Goal: Task Accomplishment & Management: Use online tool/utility

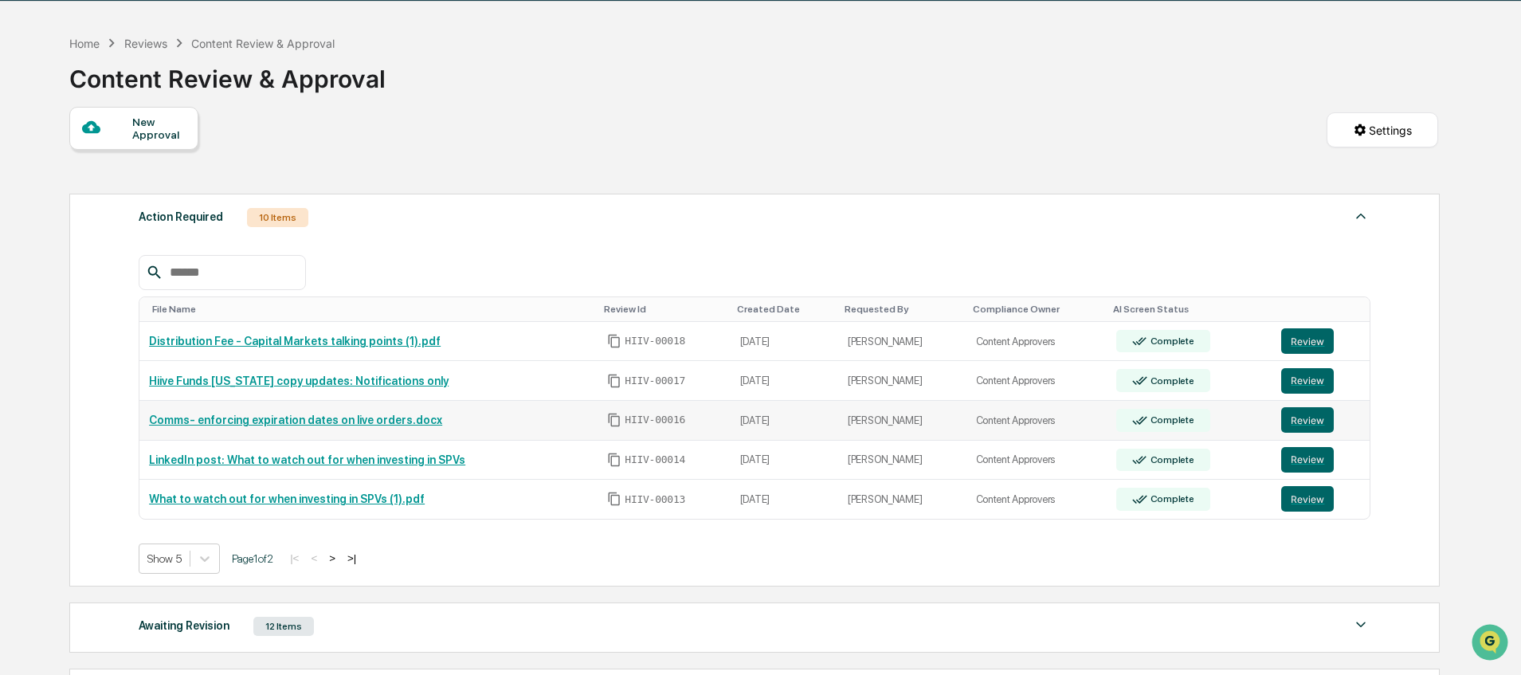
scroll to position [62, 0]
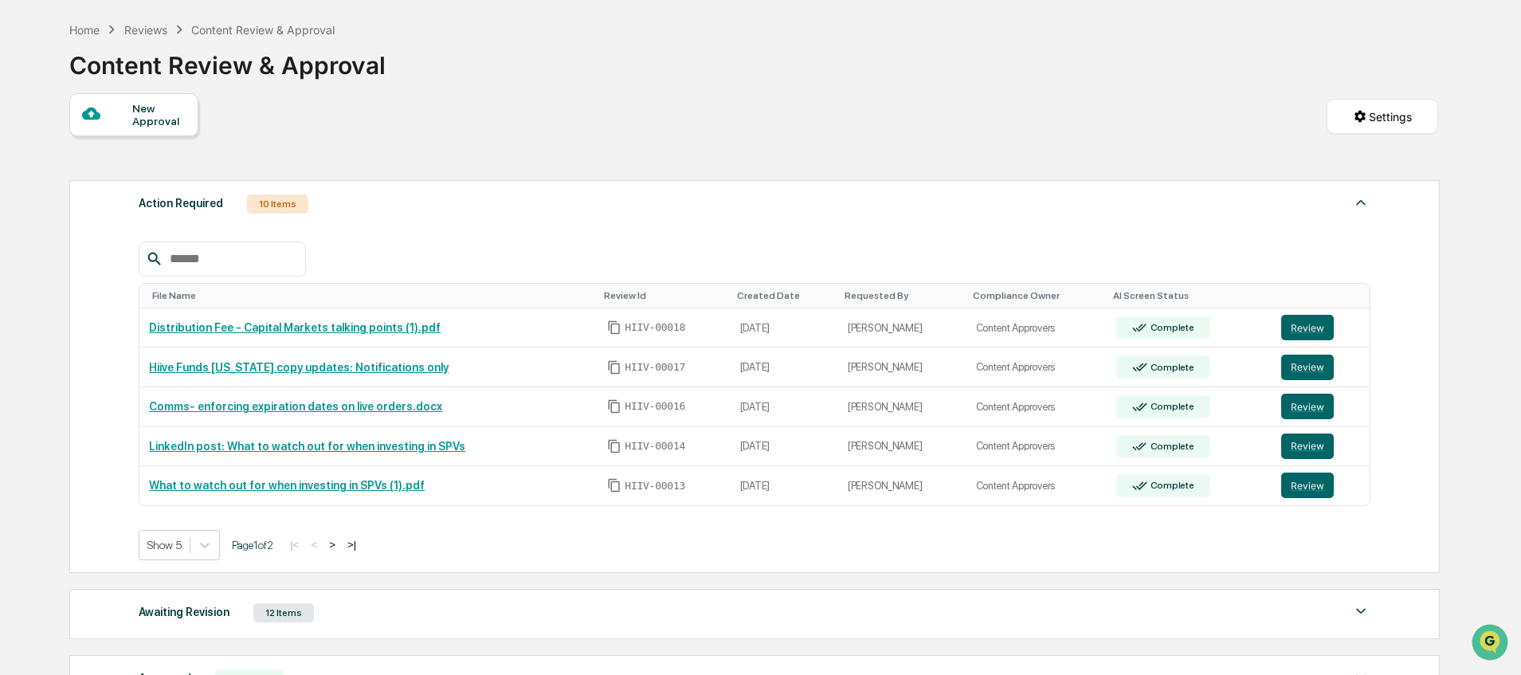
click at [340, 543] on button ">" at bounding box center [332, 545] width 16 height 14
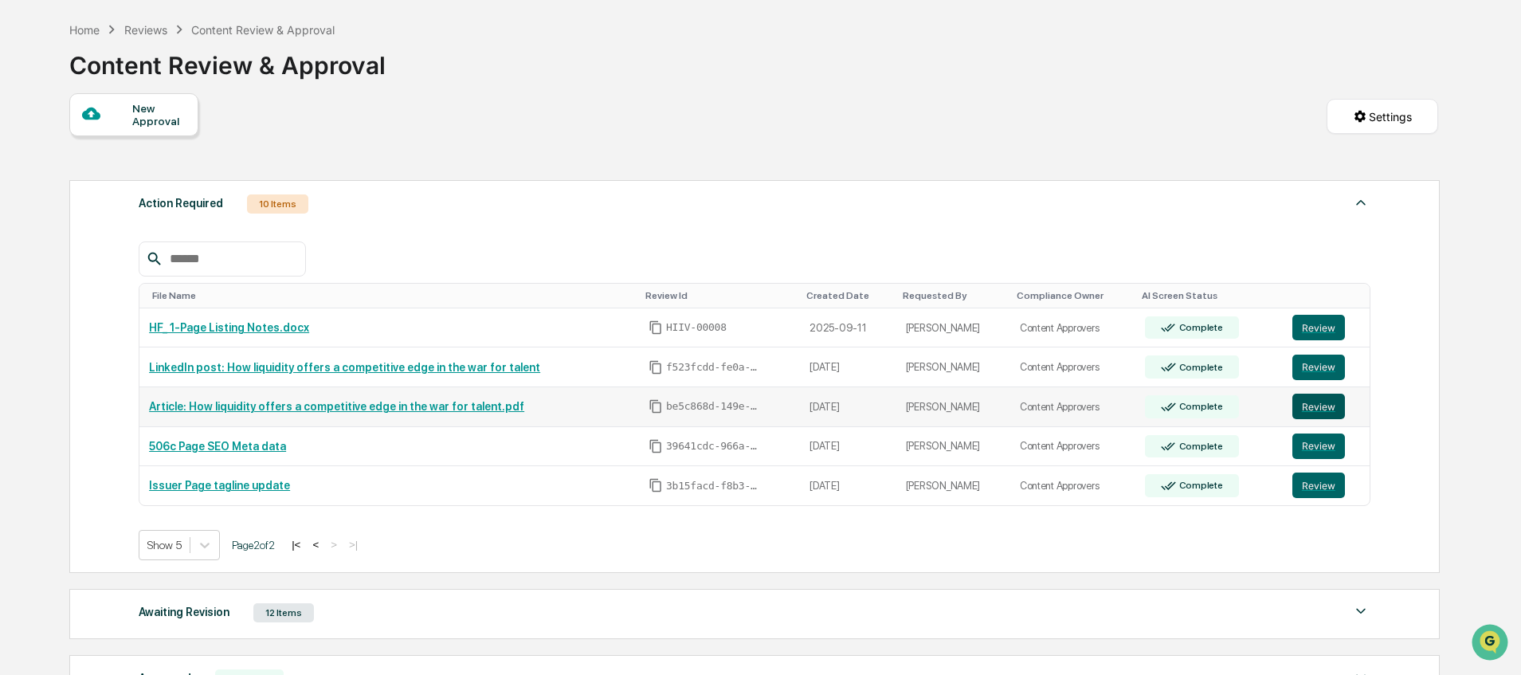
click at [1327, 409] on button "Review" at bounding box center [1318, 406] width 53 height 25
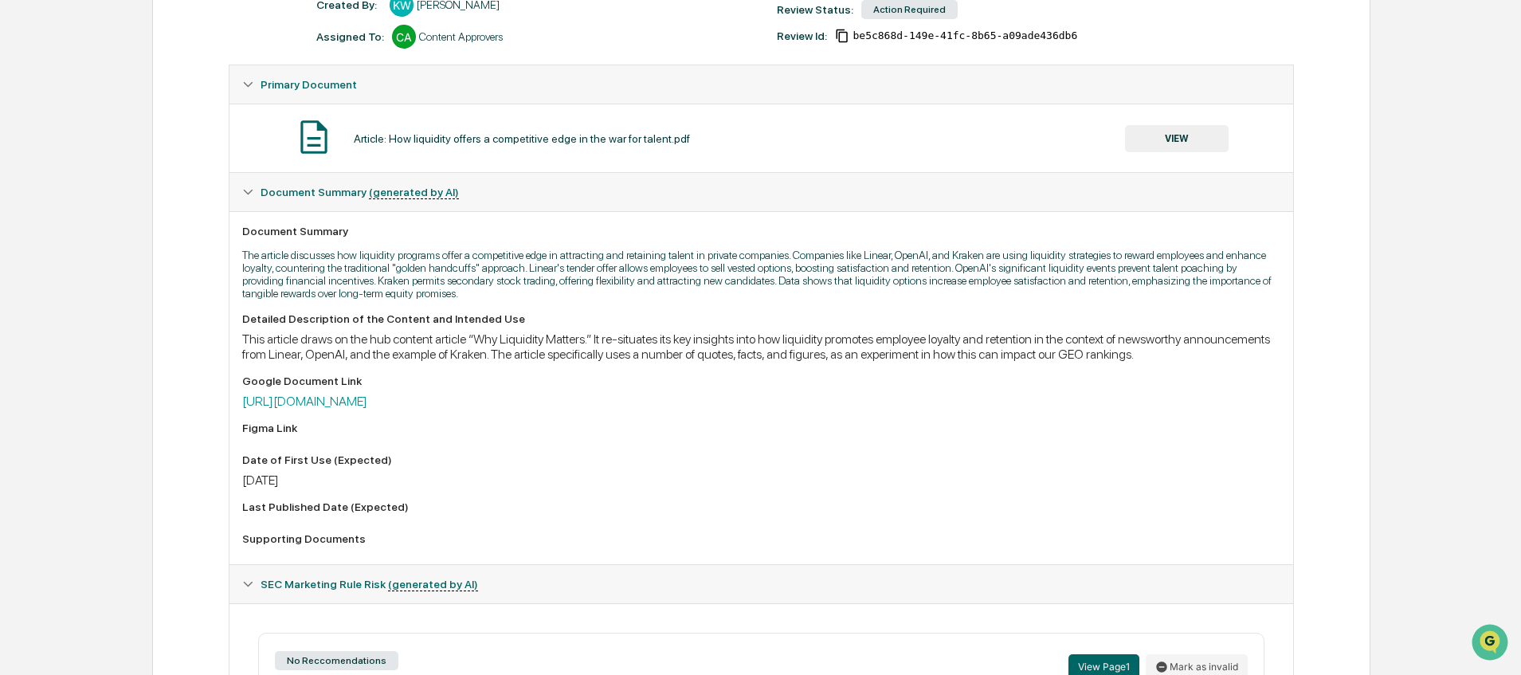
scroll to position [449, 0]
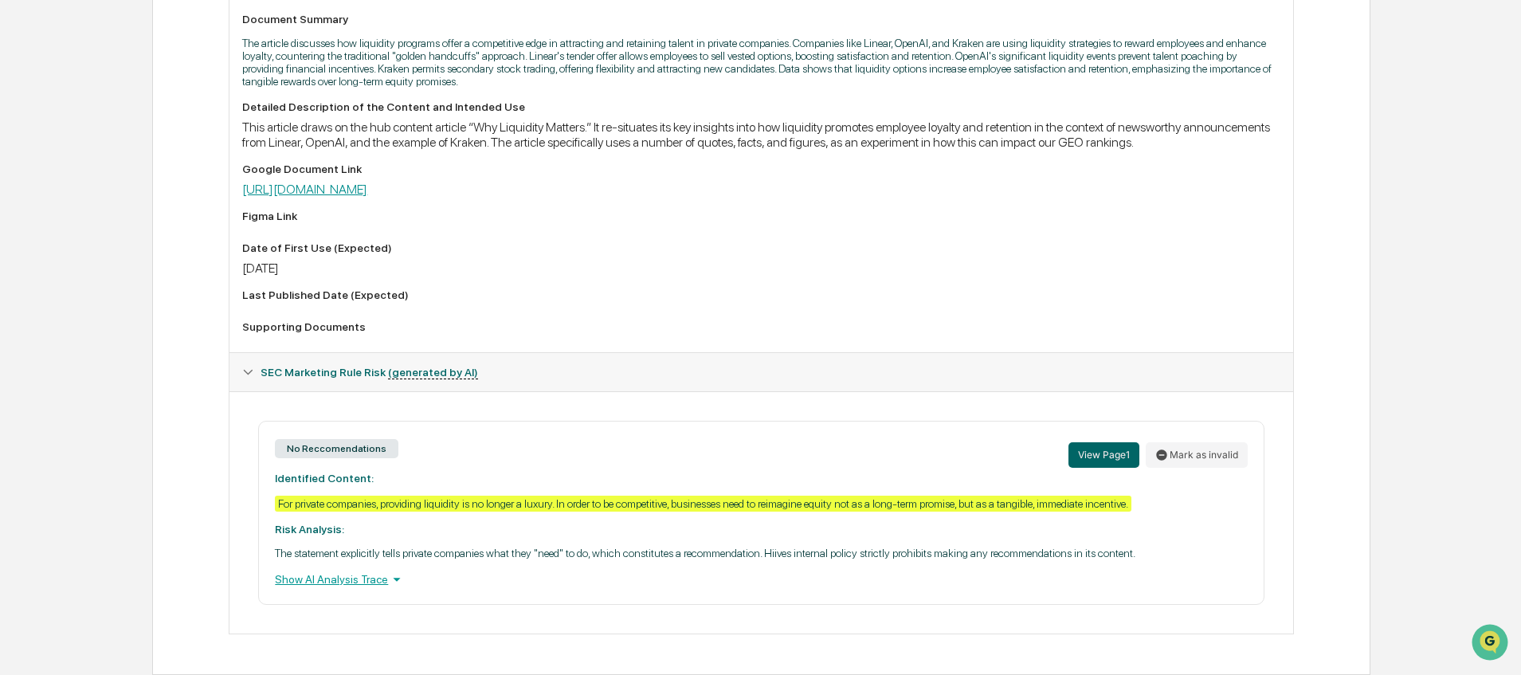
click at [367, 197] on link "[URL][DOMAIN_NAME]" at bounding box center [304, 189] width 125 height 15
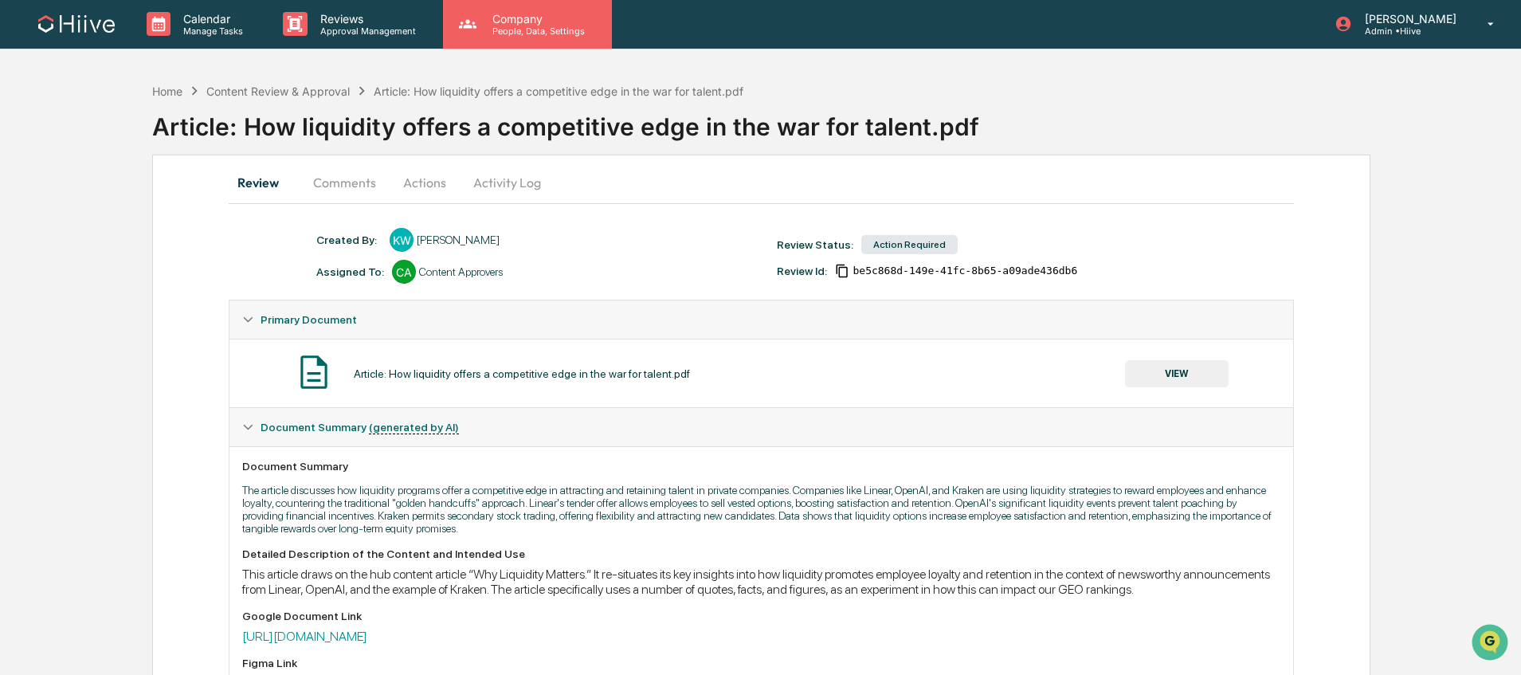
scroll to position [0, 0]
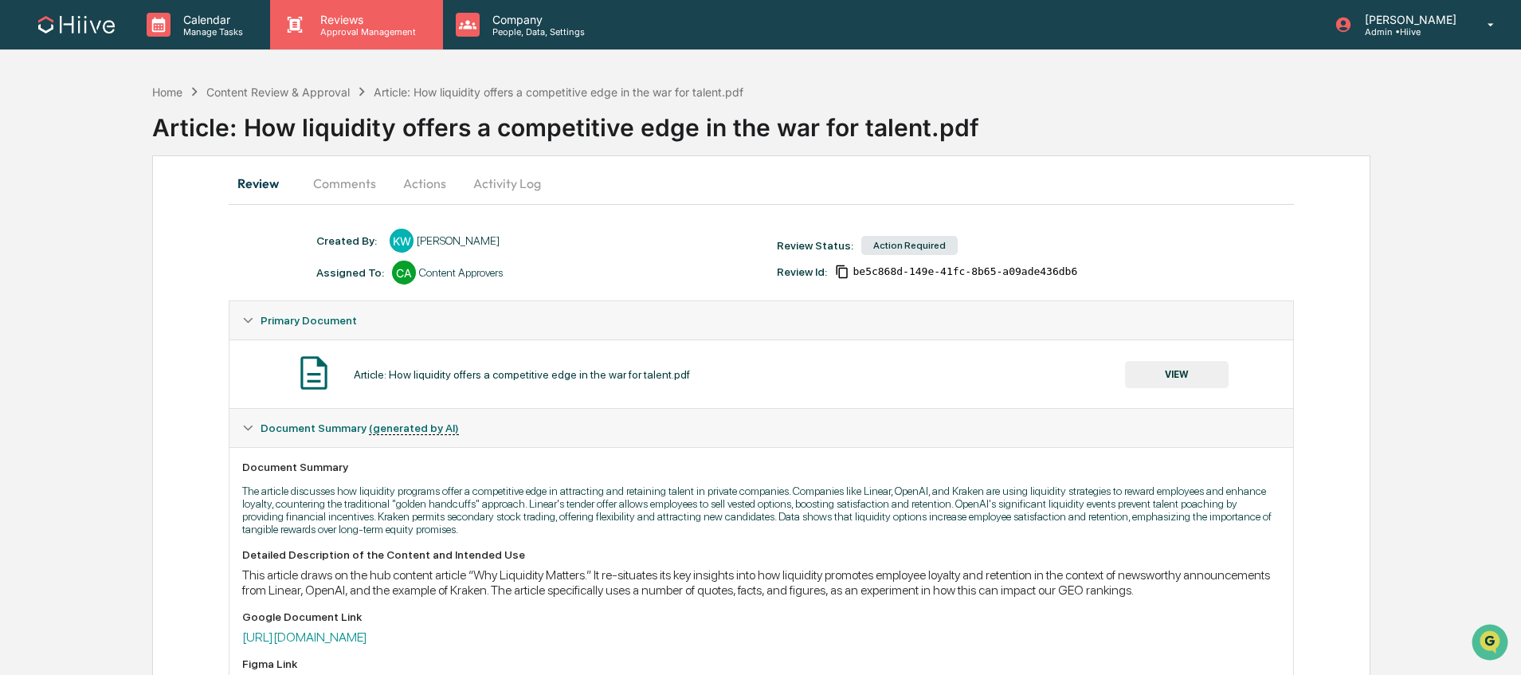
click at [382, 22] on p "Reviews" at bounding box center [366, 20] width 116 height 14
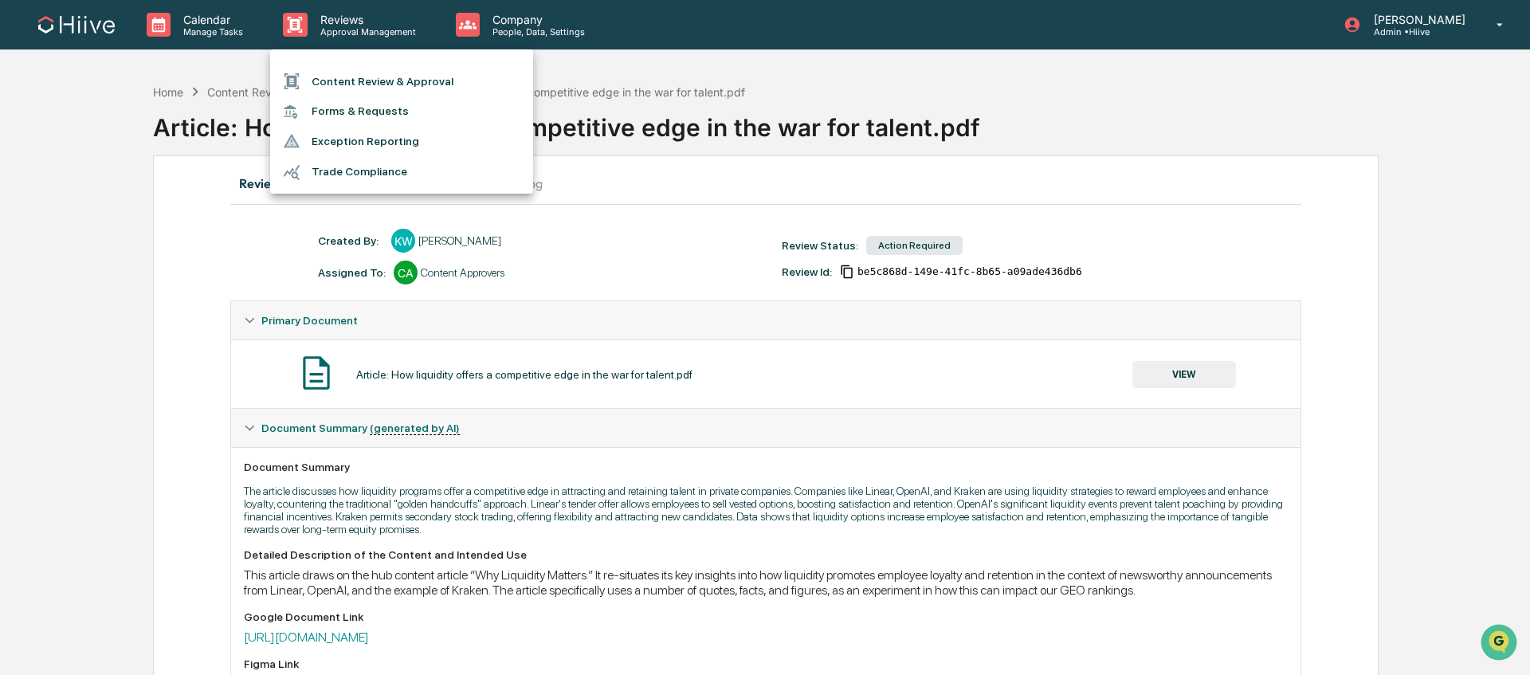
click at [389, 90] on li "Content Review & Approval" at bounding box center [401, 81] width 263 height 30
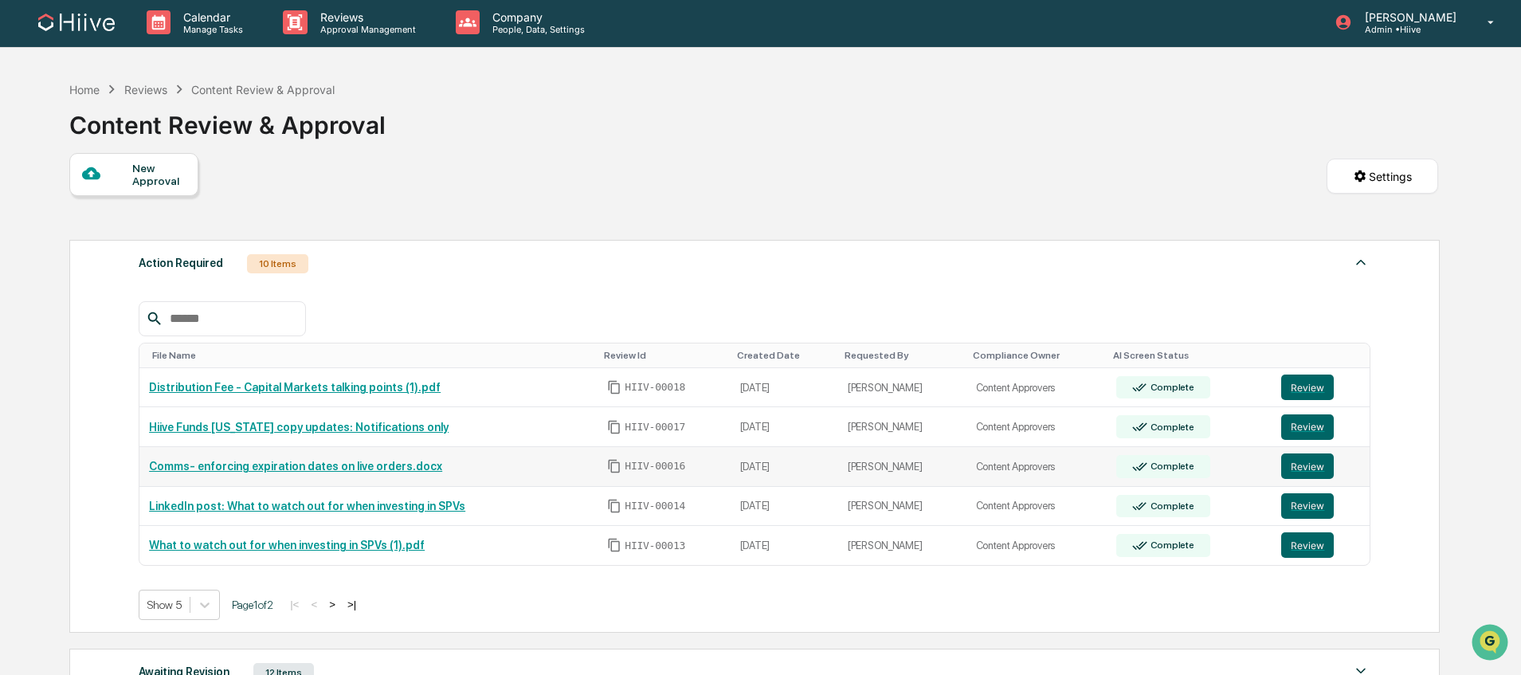
scroll to position [3, 0]
click at [340, 605] on button ">" at bounding box center [332, 604] width 16 height 14
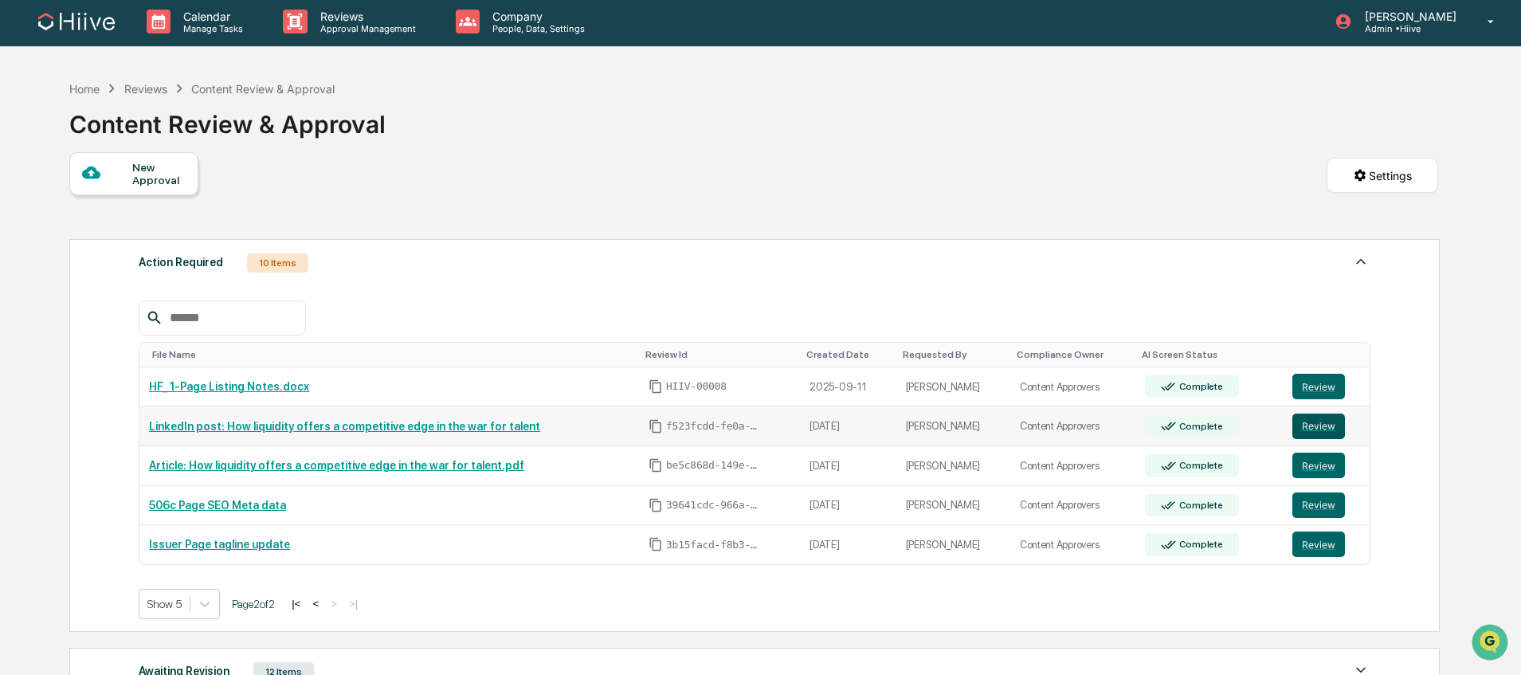
click at [1319, 424] on button "Review" at bounding box center [1318, 425] width 53 height 25
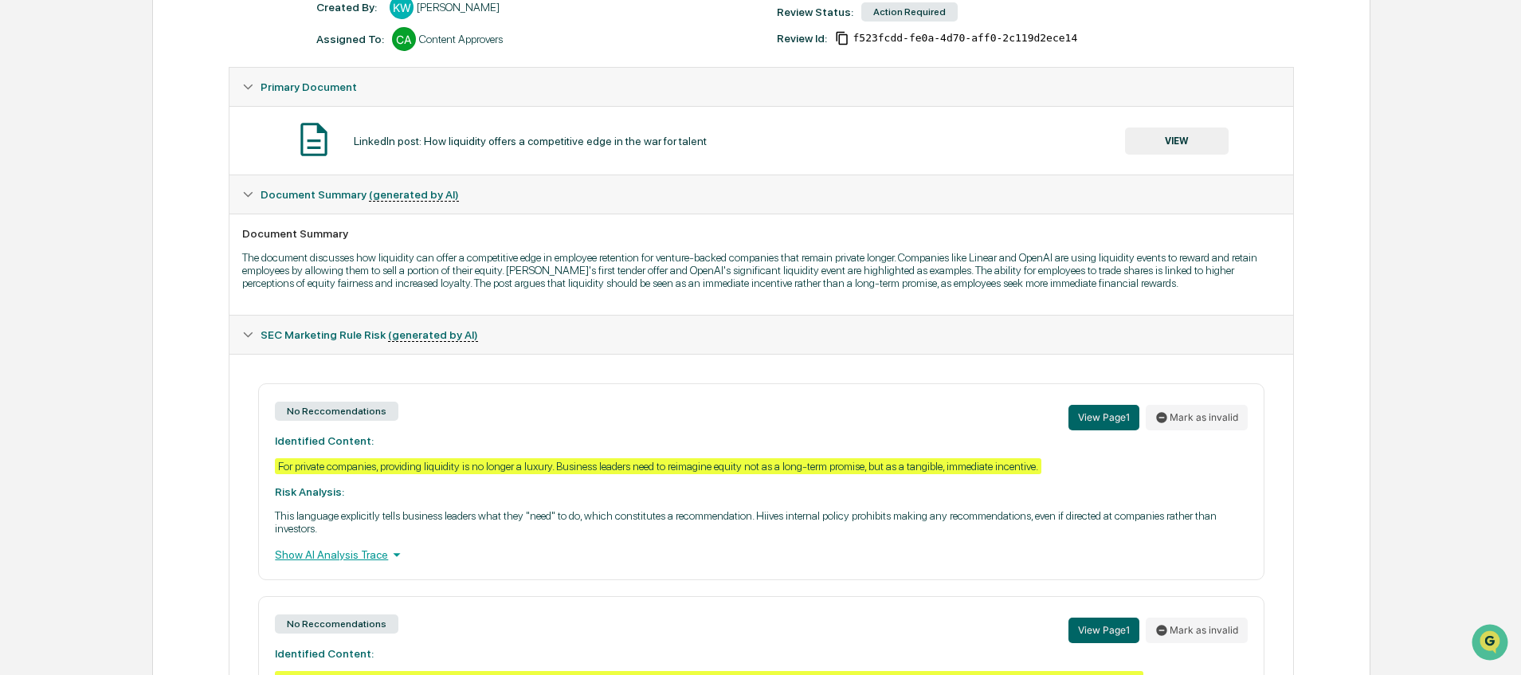
scroll to position [148, 0]
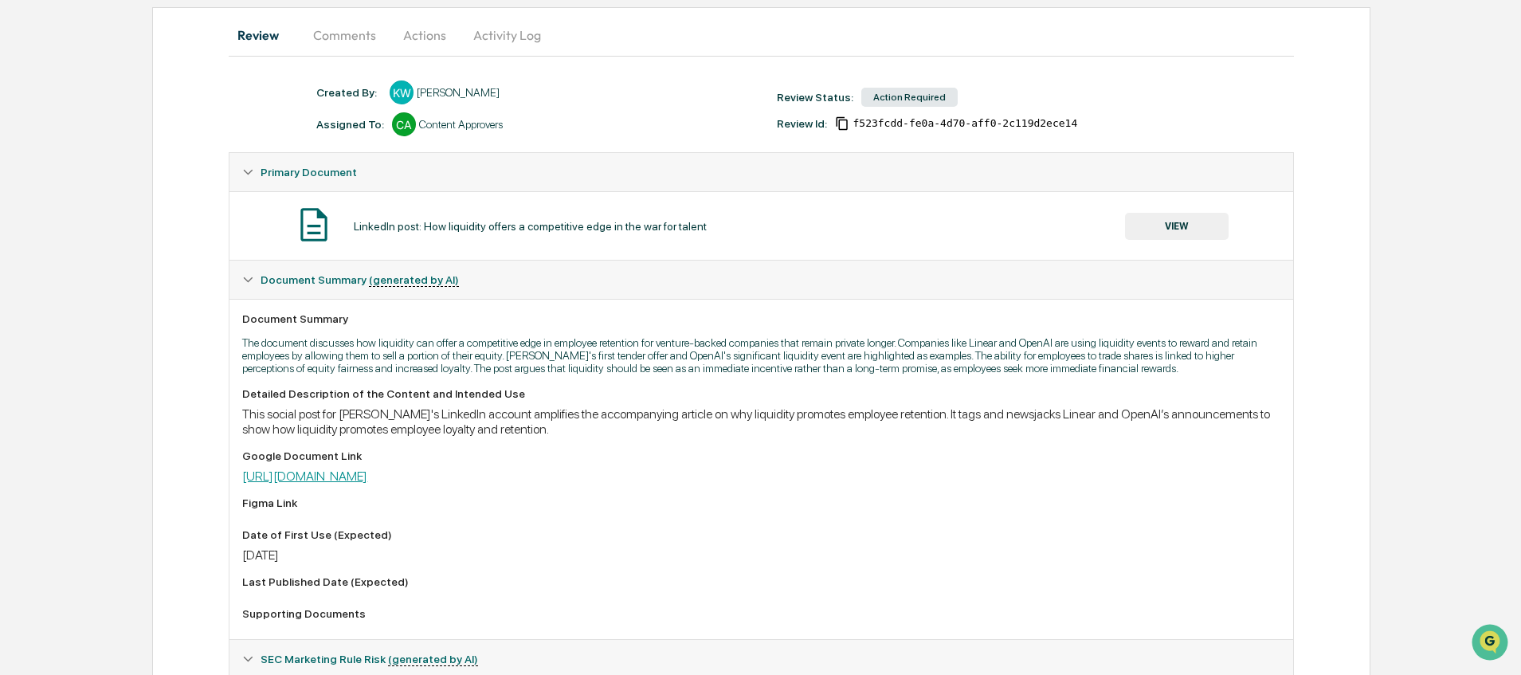
click at [367, 484] on link "https://docs.google.com/document/d/10GhCTwg5_0Oru9OraY6xLMp3_PH8dkMrDoEBDpkUlbM…" at bounding box center [304, 475] width 125 height 15
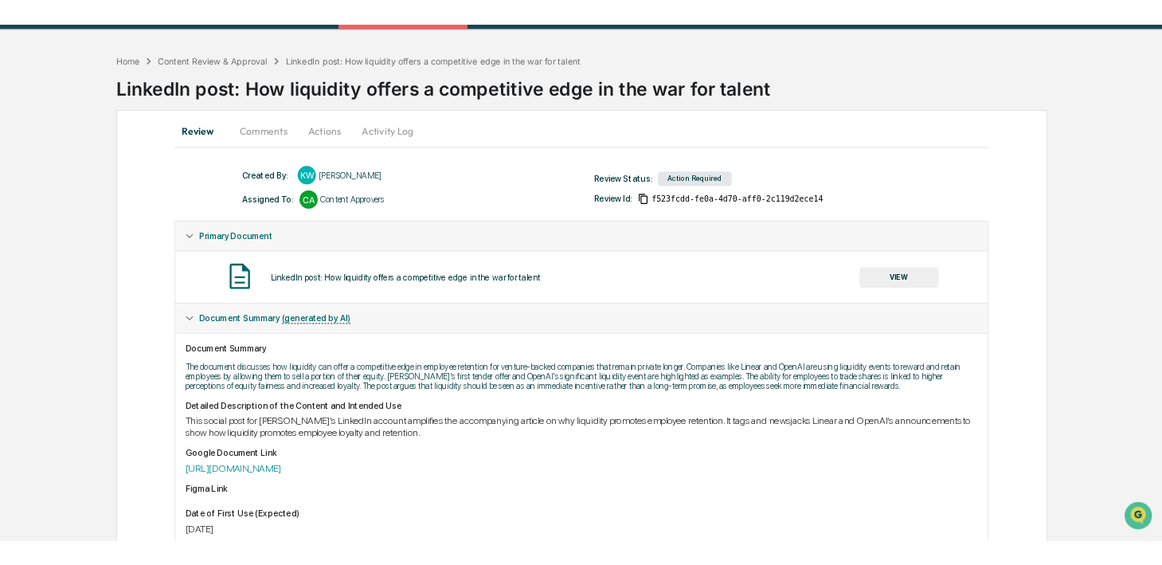
scroll to position [0, 0]
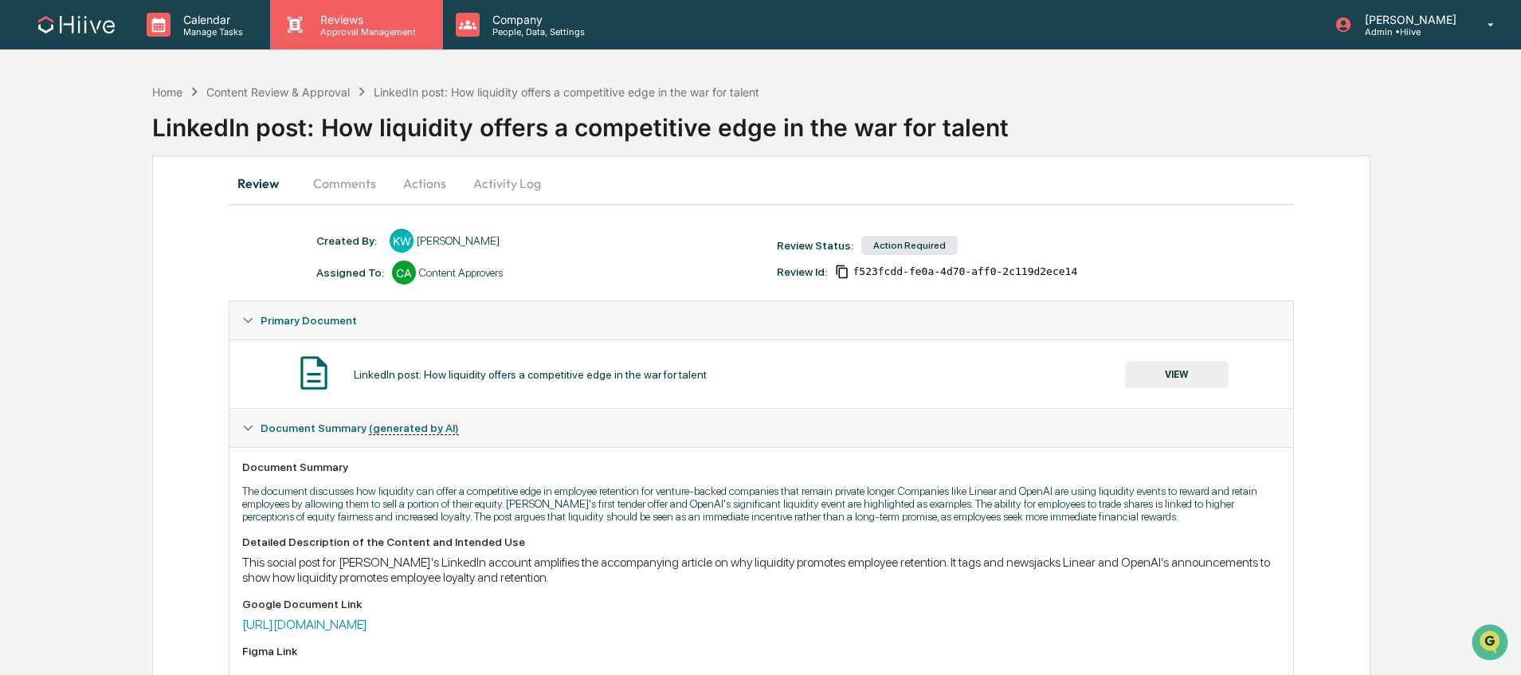
click at [343, 18] on p "Reviews" at bounding box center [366, 20] width 116 height 14
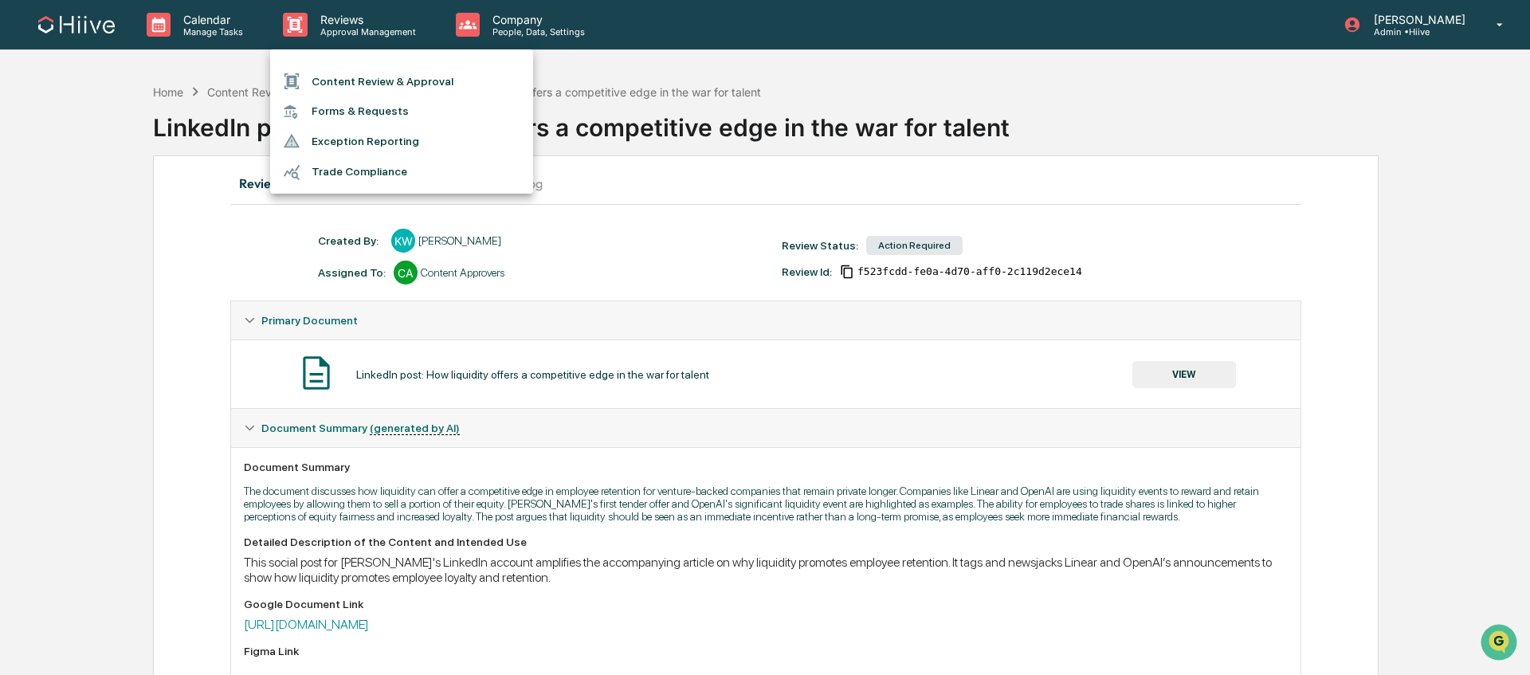
click at [352, 71] on li "Content Review & Approval" at bounding box center [401, 81] width 263 height 30
